Goal: Entertainment & Leisure: Consume media (video, audio)

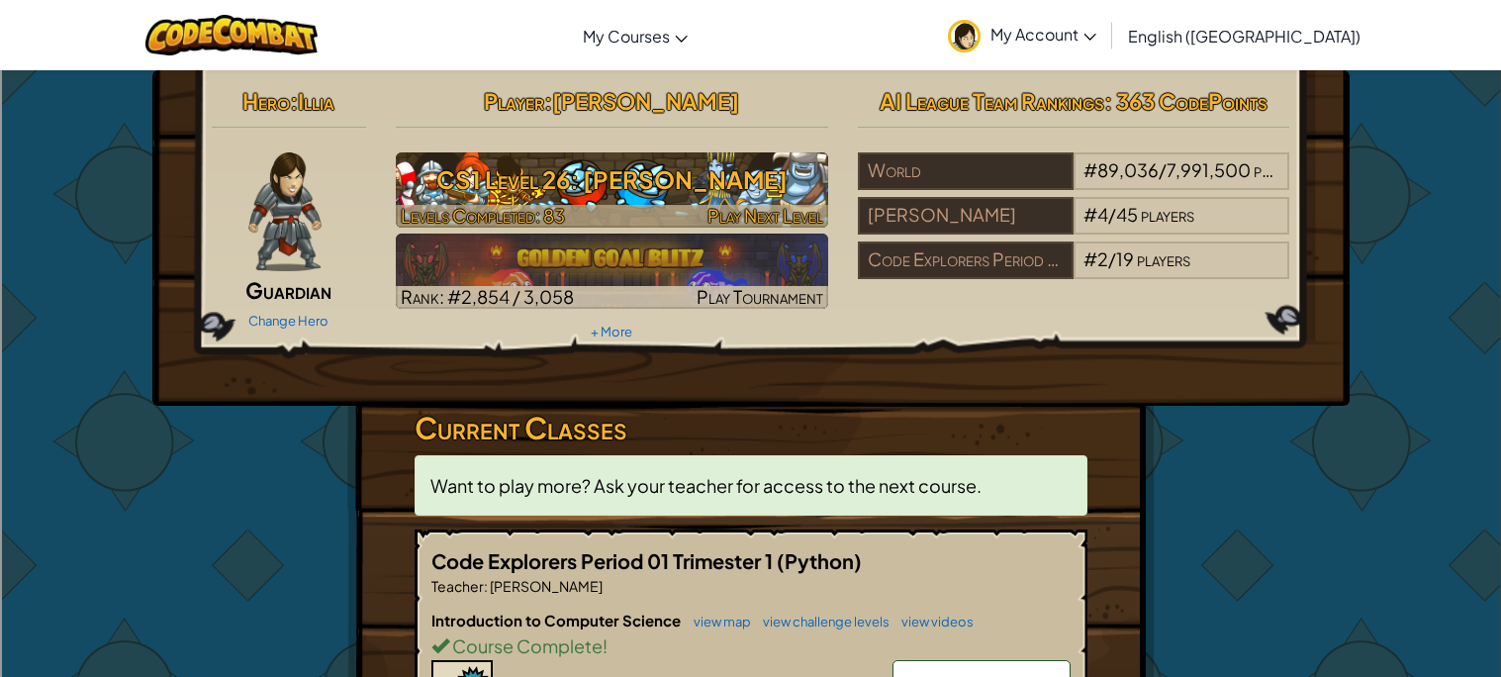
click at [589, 173] on h3 "CS1 Level 26: [PERSON_NAME]" at bounding box center [612, 179] width 432 height 45
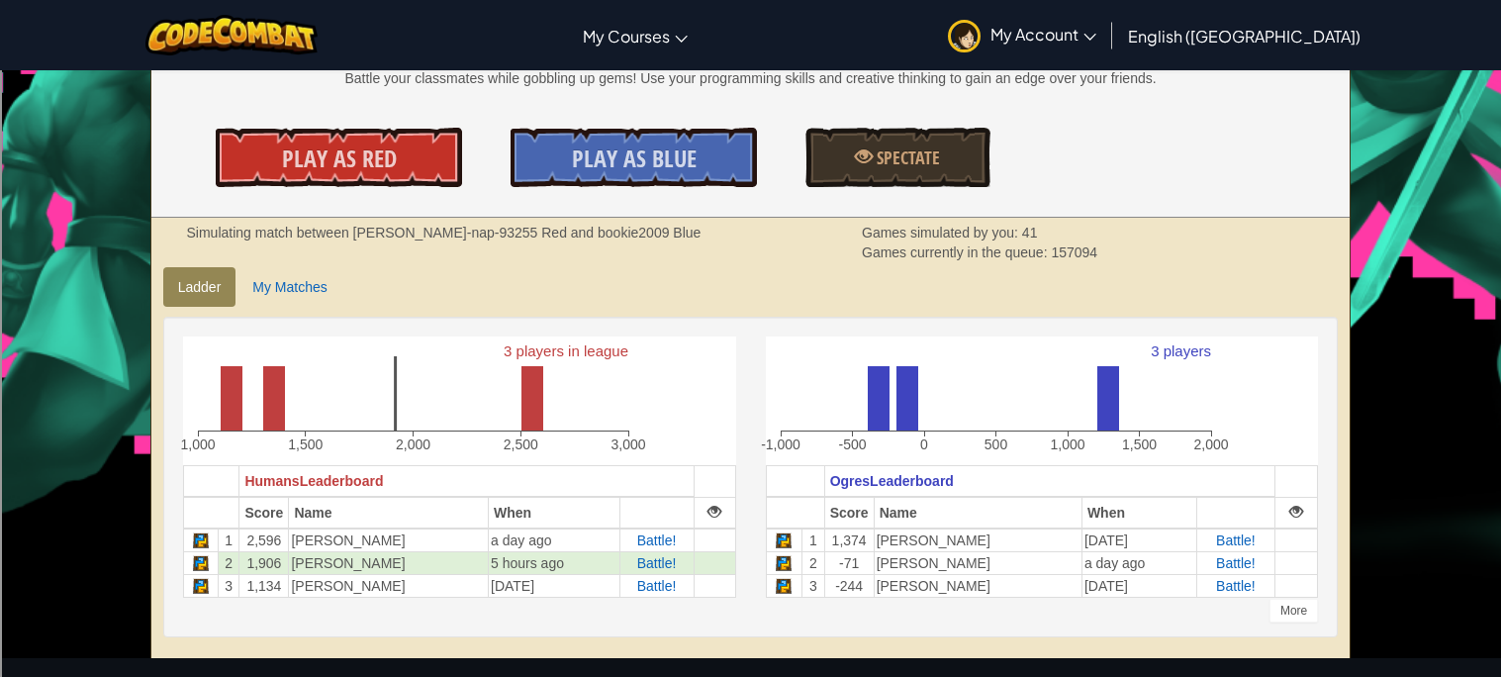
scroll to position [299, 0]
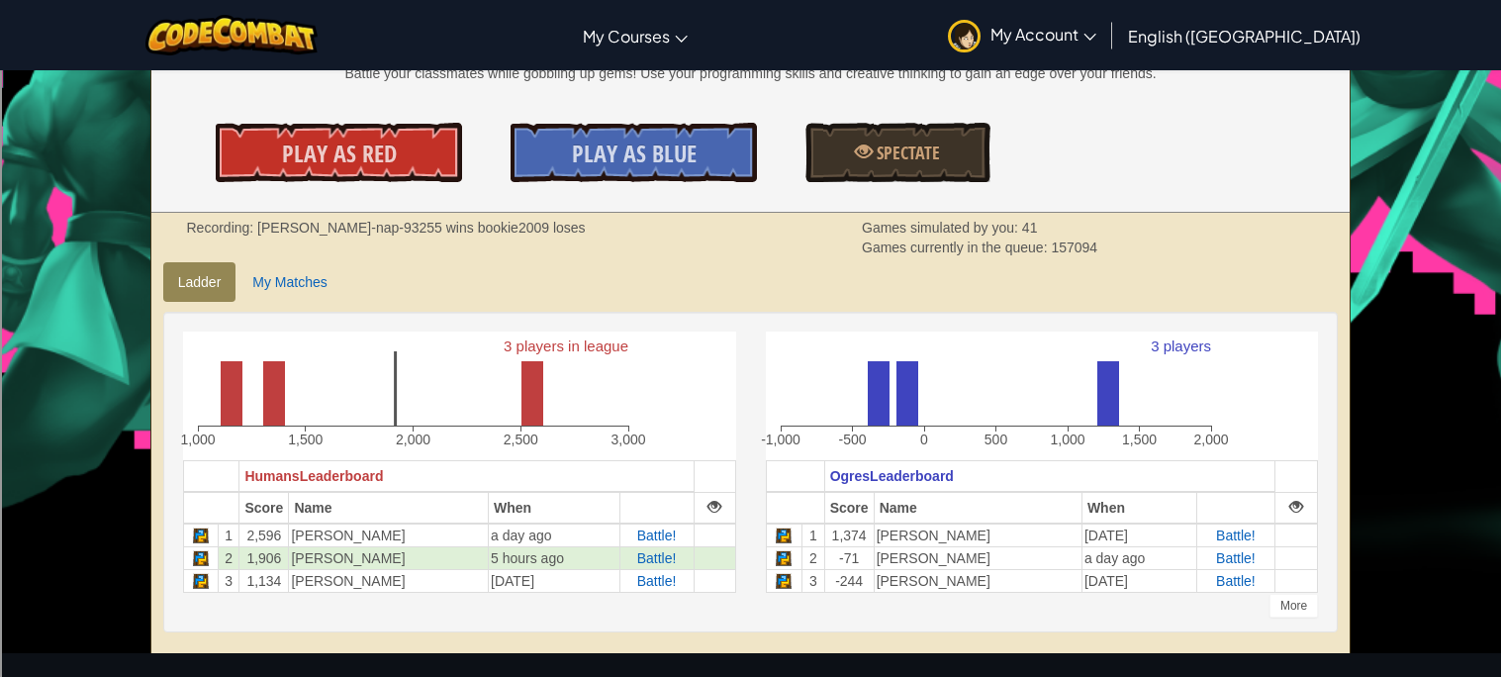
click at [317, 171] on link "Play As Red" at bounding box center [338, 152] width 245 height 59
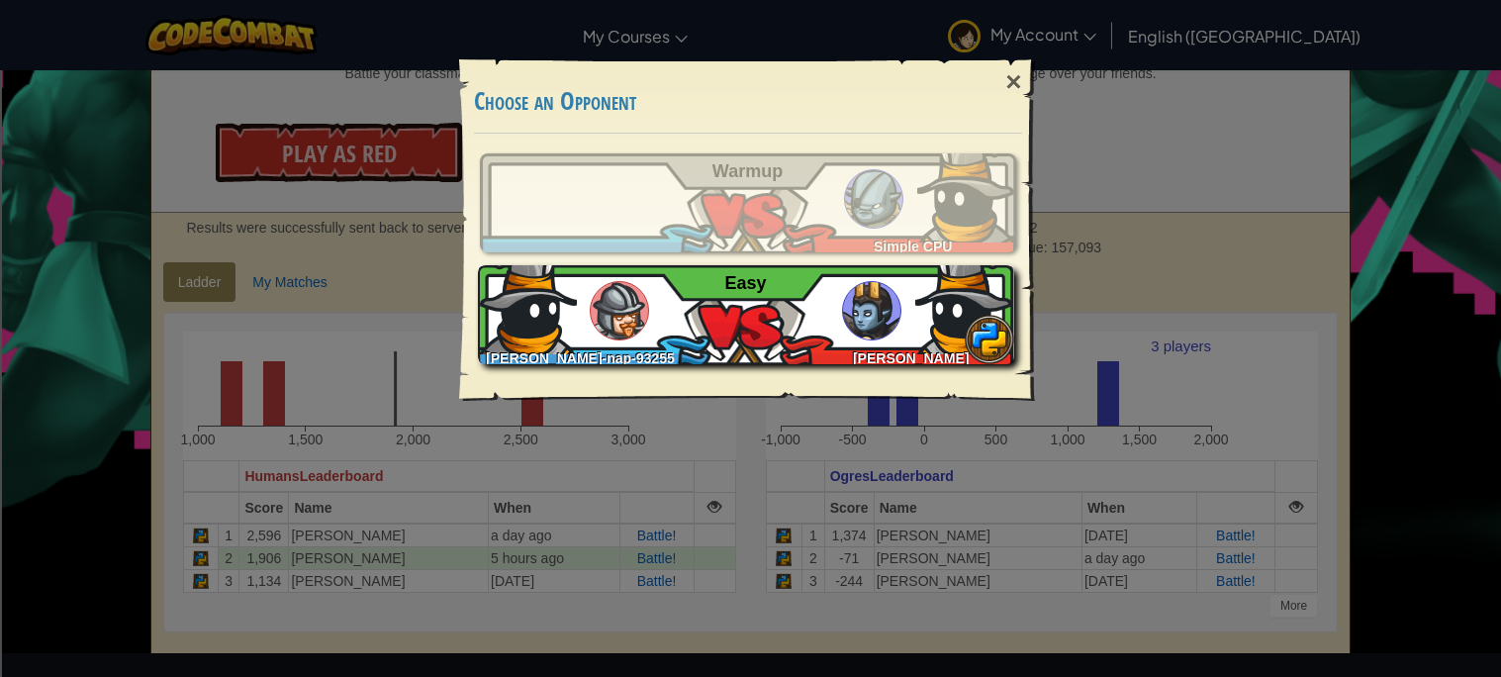
click at [909, 347] on div "[PERSON_NAME]" at bounding box center [906, 354] width 215 height 20
